Goal: Information Seeking & Learning: Learn about a topic

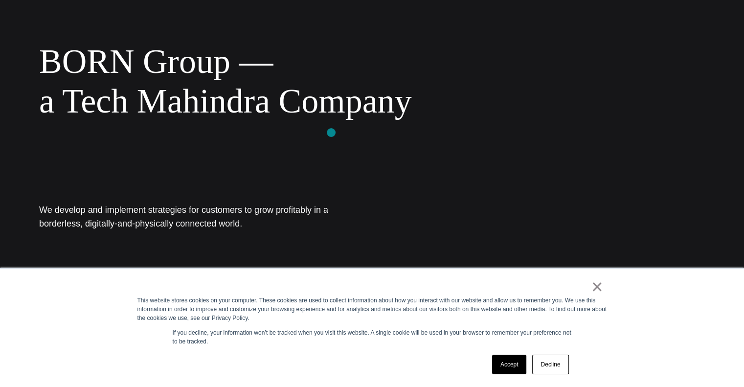
scroll to position [196, 0]
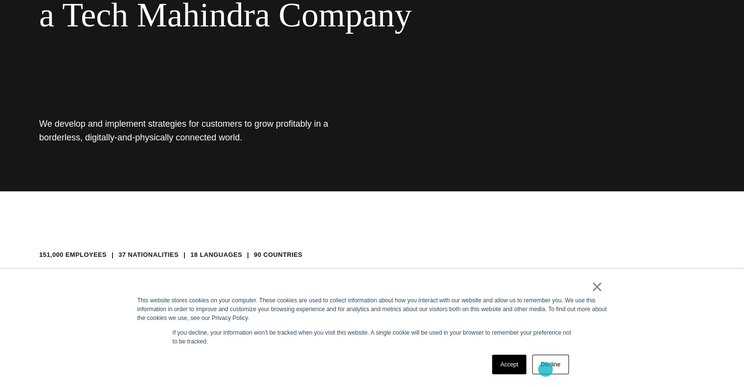
click at [545, 369] on link "Decline" at bounding box center [550, 365] width 36 height 20
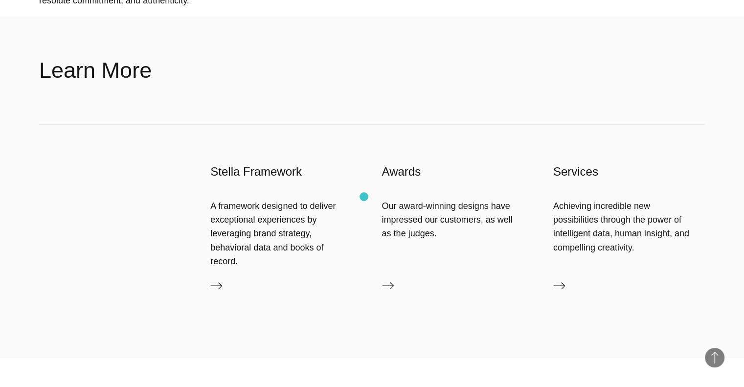
scroll to position [880, 0]
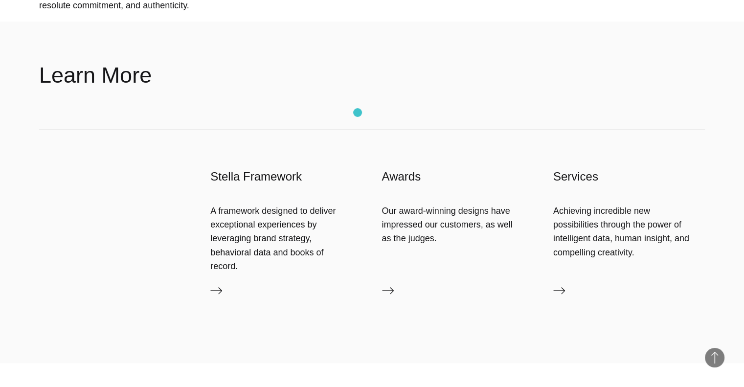
click at [358, 130] on div "Stella Framework A framework designed to deliver exceptional experiences by lev…" at bounding box center [372, 246] width 666 height 233
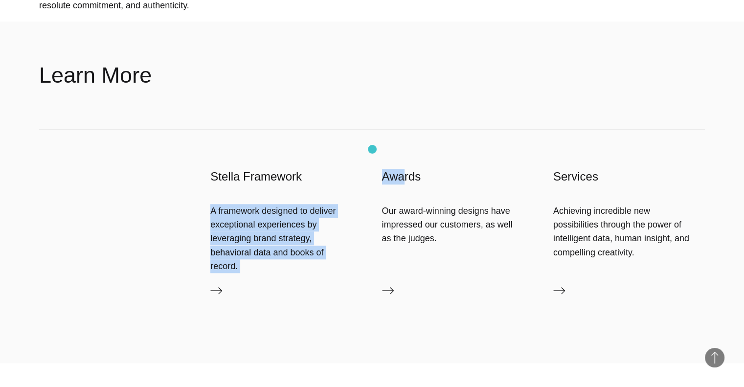
drag, startPoint x: 403, startPoint y: 147, endPoint x: 371, endPoint y: 149, distance: 32.4
click at [371, 149] on div "Stella Framework A framework designed to deliver exceptional experiences by lev…" at bounding box center [372, 246] width 666 height 233
click at [371, 150] on div "Stella Framework A framework designed to deliver exceptional experiences by lev…" at bounding box center [372, 246] width 666 height 233
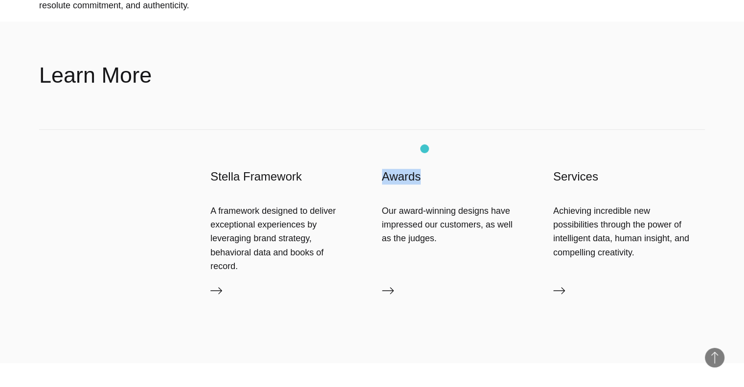
drag, startPoint x: 383, startPoint y: 148, endPoint x: 425, endPoint y: 149, distance: 41.6
click at [425, 169] on h3 "Awards" at bounding box center [458, 177] width 152 height 16
drag, startPoint x: 552, startPoint y: 153, endPoint x: 620, endPoint y: 148, distance: 67.6
click at [620, 148] on div "Stella Framework A framework designed to deliver exceptional experiences by lev…" at bounding box center [372, 246] width 666 height 233
drag, startPoint x: 212, startPoint y: 150, endPoint x: 324, endPoint y: 139, distance: 113.0
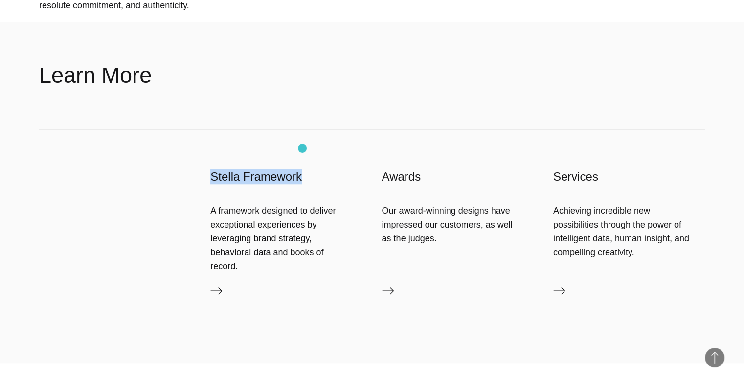
click at [303, 169] on h3 "Stella Framework" at bounding box center [286, 177] width 152 height 16
click at [387, 94] on header "Learn More" at bounding box center [372, 76] width 666 height 108
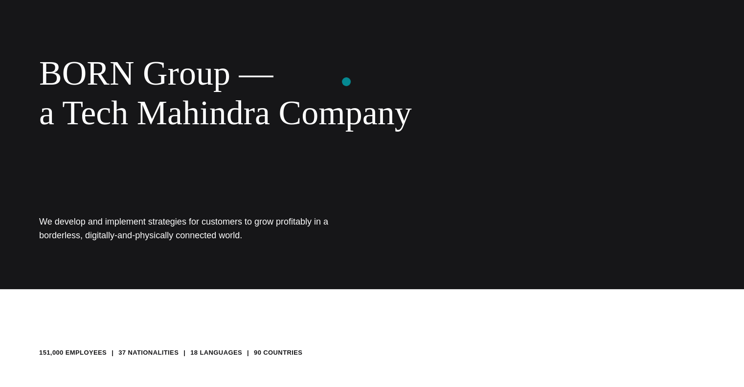
scroll to position [0, 0]
